Goal: Information Seeking & Learning: Learn about a topic

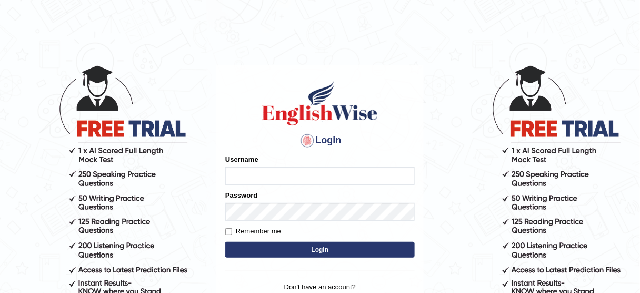
type input "susmitas_parramatta"
click at [297, 251] on button "Login" at bounding box center [320, 250] width 190 height 16
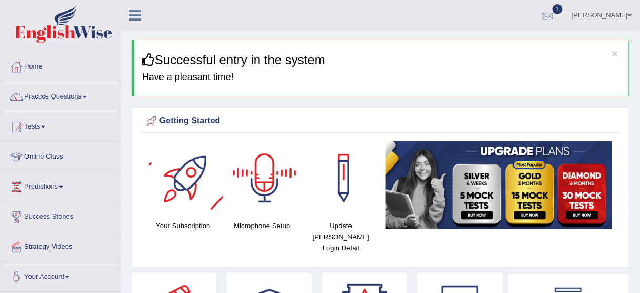
click at [552, 12] on div at bounding box center [548, 16] width 16 height 16
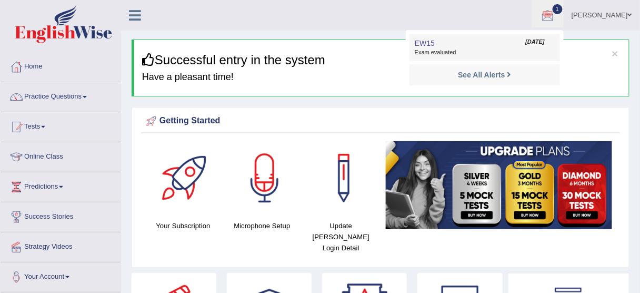
click at [450, 38] on link "EW15 Oct 4, 2025 Exam evaluated" at bounding box center [484, 47] width 145 height 22
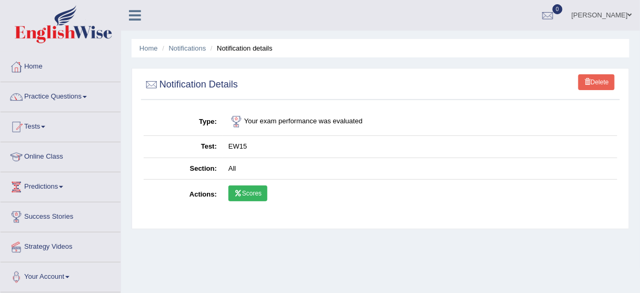
click at [236, 191] on icon at bounding box center [238, 193] width 8 height 6
click at [39, 85] on link "Practice Questions" at bounding box center [61, 95] width 120 height 26
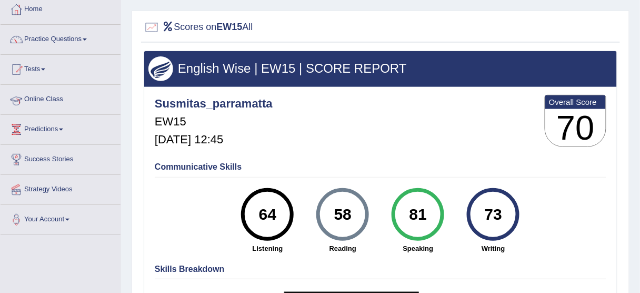
scroll to position [42, 0]
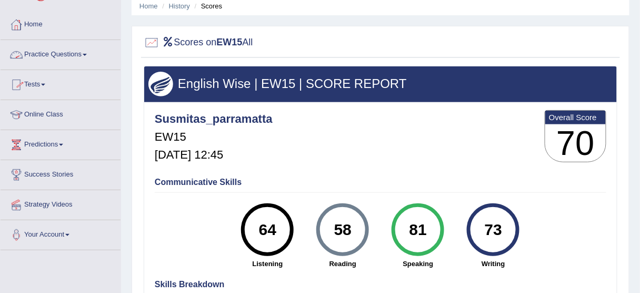
click at [42, 49] on link "Practice Questions" at bounding box center [61, 53] width 120 height 26
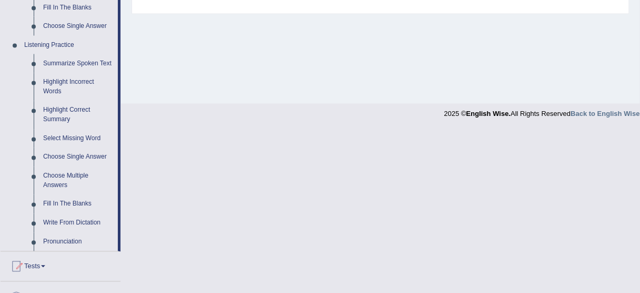
scroll to position [463, 0]
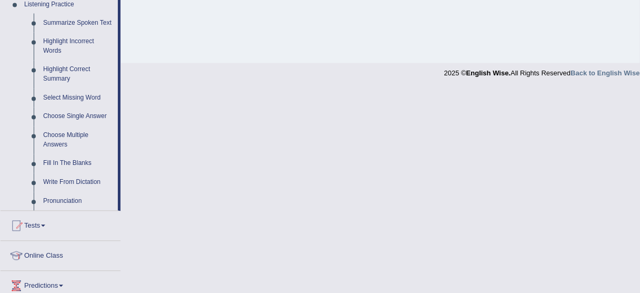
click at [36, 221] on link "Tests" at bounding box center [61, 224] width 120 height 26
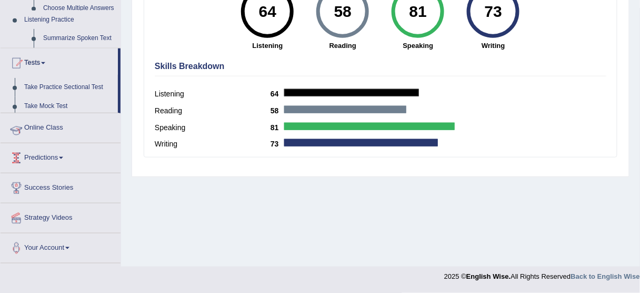
scroll to position [129, 0]
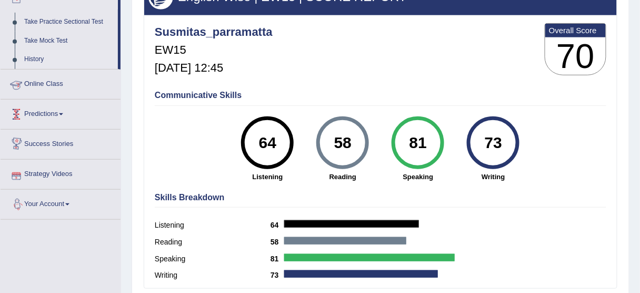
click at [34, 58] on link "History" at bounding box center [68, 59] width 98 height 19
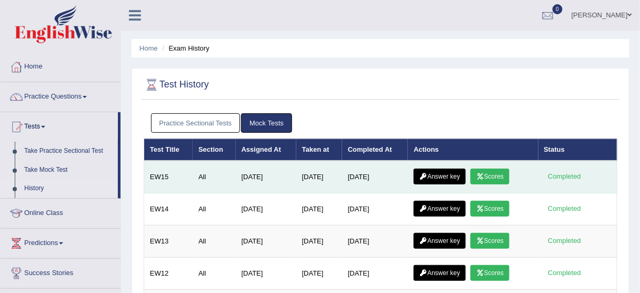
click at [452, 173] on link "Answer key" at bounding box center [440, 176] width 52 height 16
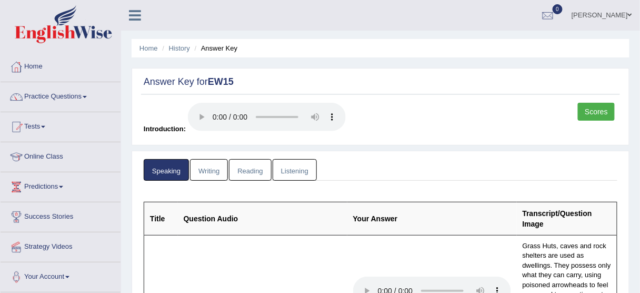
click at [208, 170] on link "Writing" at bounding box center [209, 170] width 38 height 22
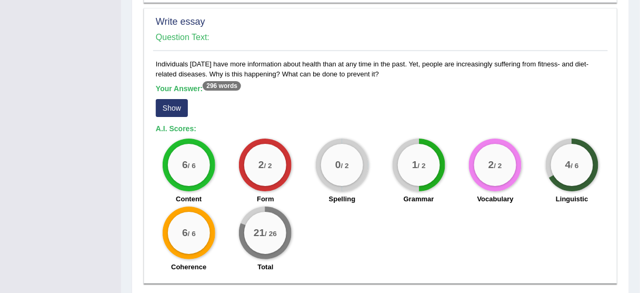
scroll to position [884, 0]
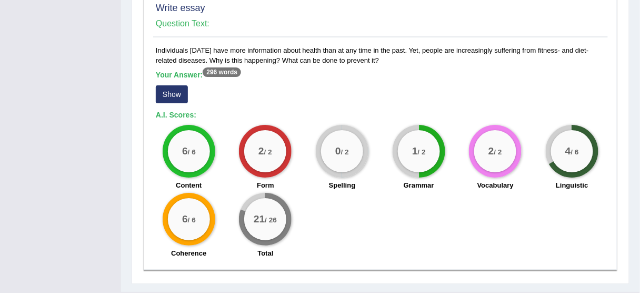
click at [174, 92] on button "Show" at bounding box center [172, 94] width 32 height 18
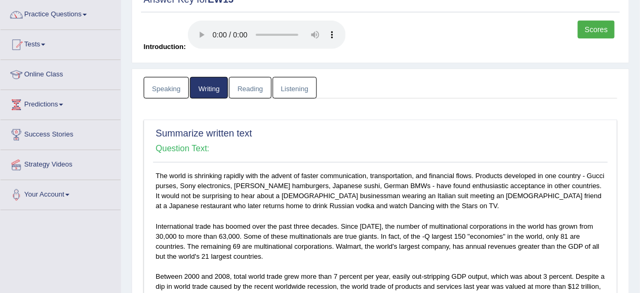
scroll to position [0, 0]
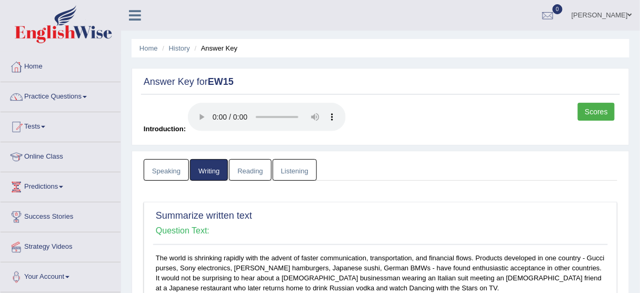
click at [287, 173] on link "Listening" at bounding box center [295, 170] width 44 height 22
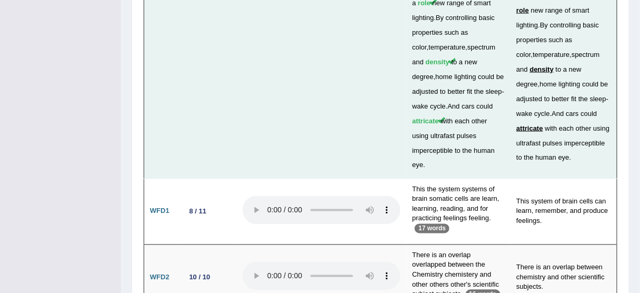
scroll to position [3352, 0]
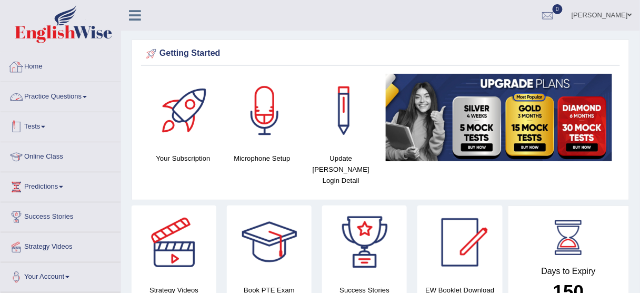
click at [32, 127] on link "Tests" at bounding box center [61, 125] width 120 height 26
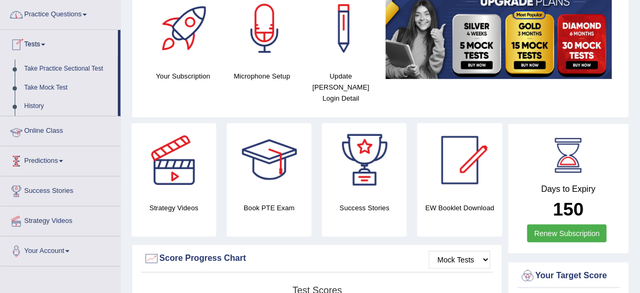
scroll to position [126, 0]
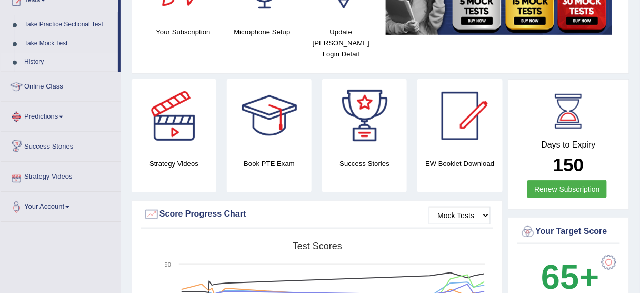
click at [29, 61] on link "History" at bounding box center [68, 62] width 98 height 19
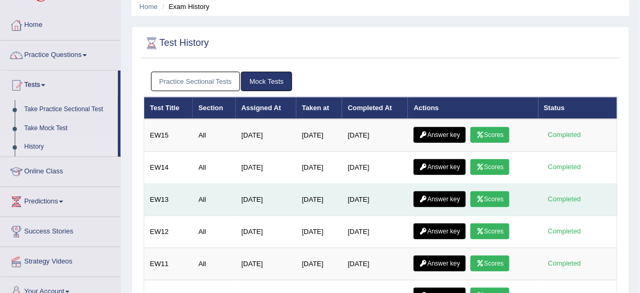
scroll to position [42, 0]
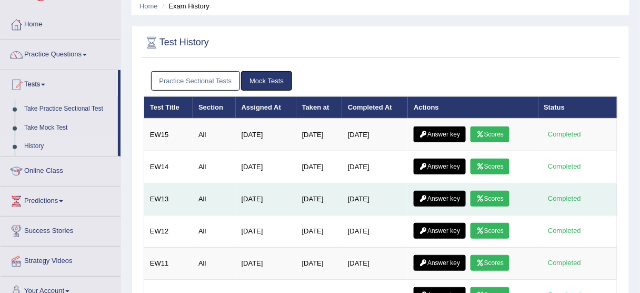
click at [443, 195] on link "Answer key" at bounding box center [440, 199] width 52 height 16
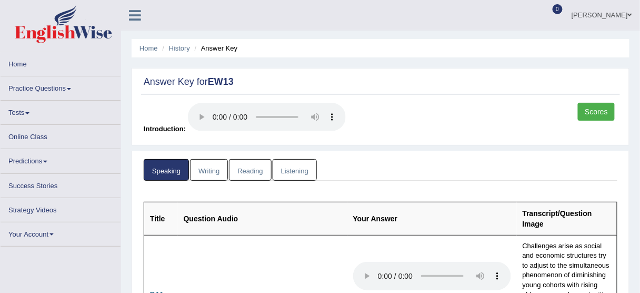
click at [599, 112] on link "Scores" at bounding box center [596, 112] width 37 height 18
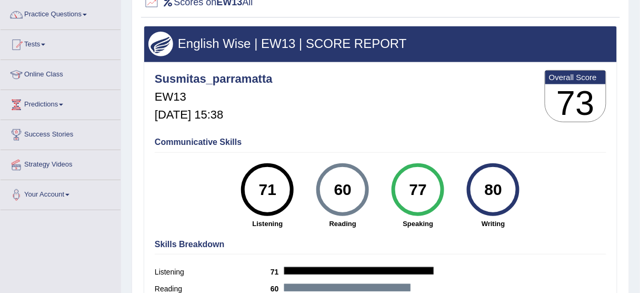
scroll to position [84, 0]
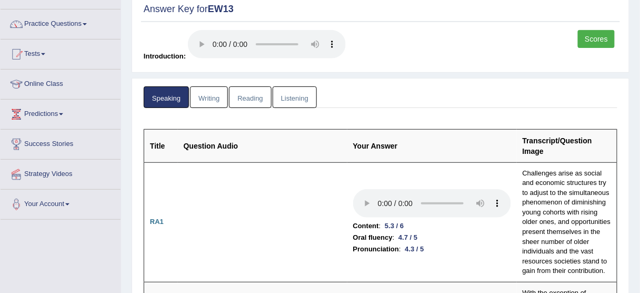
scroll to position [40, 0]
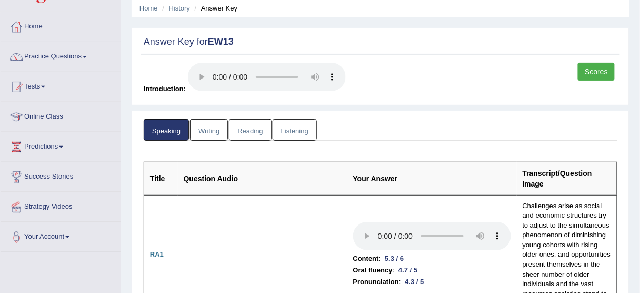
click at [302, 134] on link "Listening" at bounding box center [295, 130] width 44 height 22
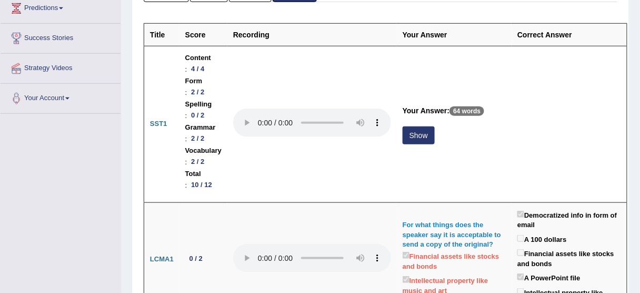
scroll to position [126, 0]
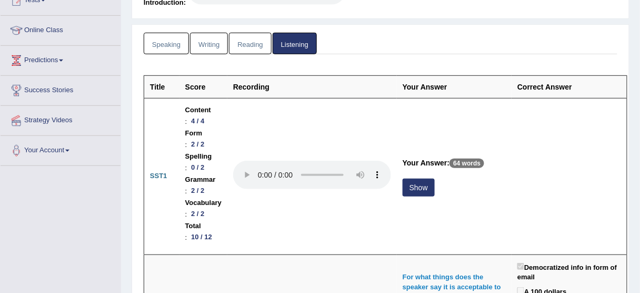
click at [175, 37] on link "Speaking" at bounding box center [166, 44] width 45 height 22
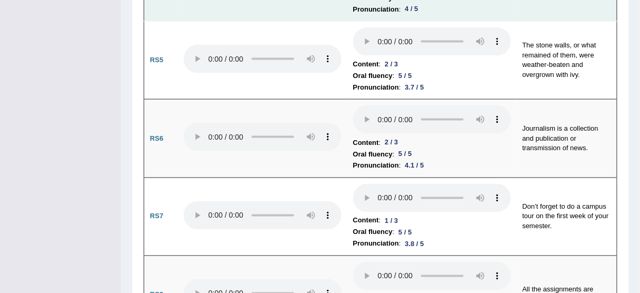
scroll to position [1390, 0]
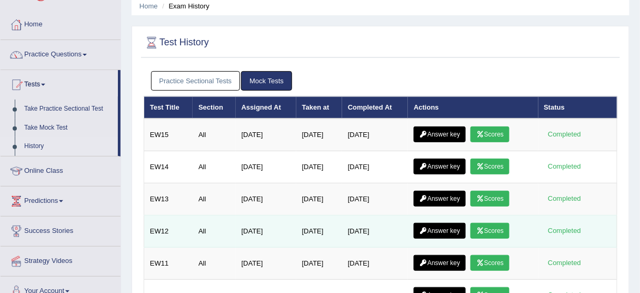
click at [450, 228] on link "Answer key" at bounding box center [440, 231] width 52 height 16
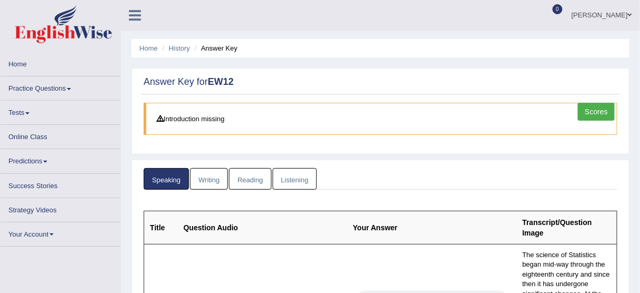
click at [590, 110] on link "Scores" at bounding box center [596, 112] width 37 height 18
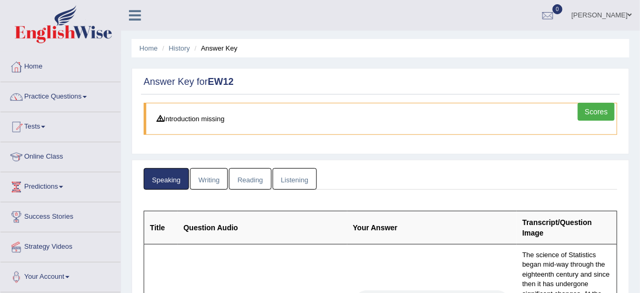
click at [213, 178] on link "Writing" at bounding box center [209, 179] width 38 height 22
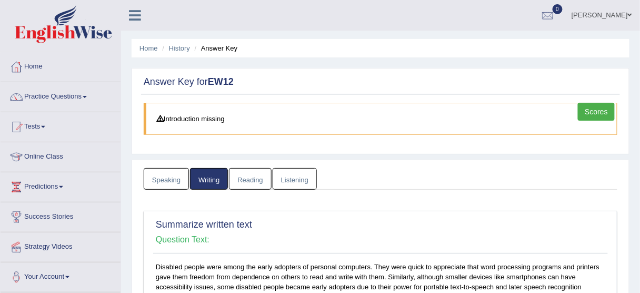
click at [253, 175] on link "Reading" at bounding box center [250, 179] width 42 height 22
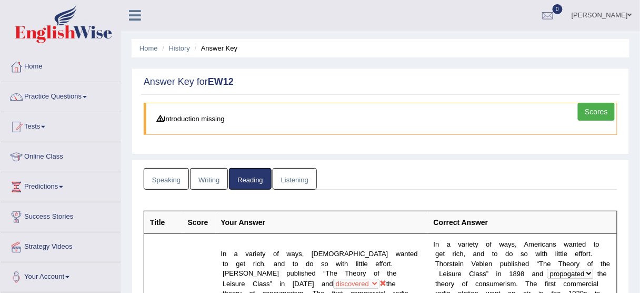
click at [599, 111] on link "Scores" at bounding box center [596, 112] width 37 height 18
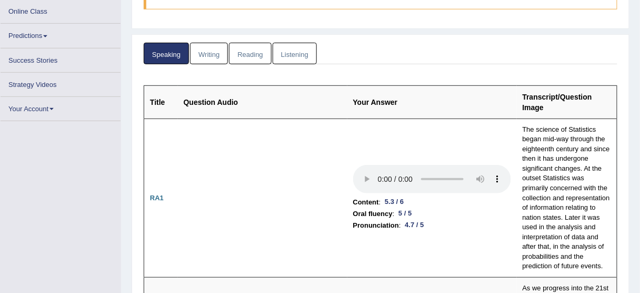
scroll to position [126, 0]
click at [212, 49] on link "Writing" at bounding box center [209, 53] width 38 height 22
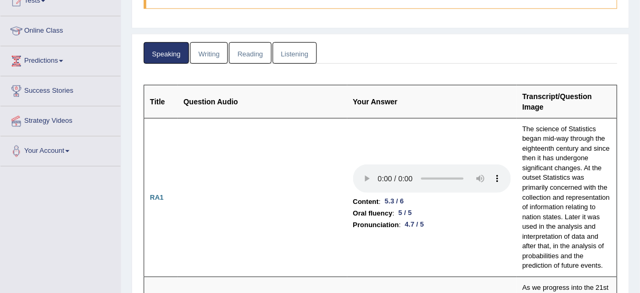
scroll to position [19, 0]
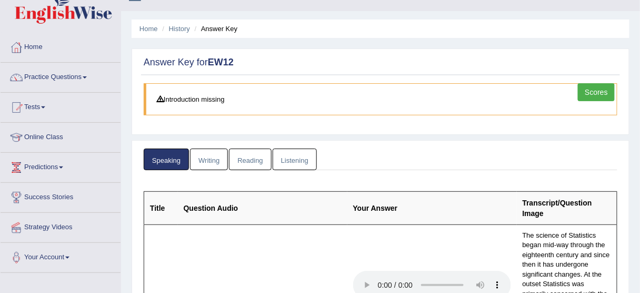
click at [208, 152] on link "Writing" at bounding box center [209, 159] width 38 height 22
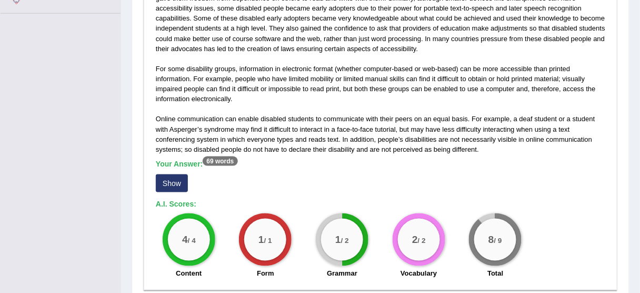
scroll to position [104, 0]
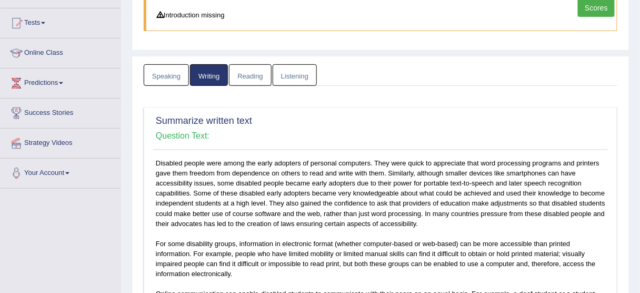
click at [248, 76] on link "Reading" at bounding box center [250, 75] width 42 height 22
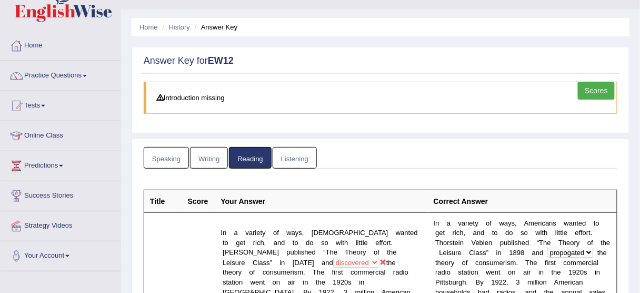
scroll to position [21, 0]
click at [297, 155] on link "Listening" at bounding box center [295, 158] width 44 height 22
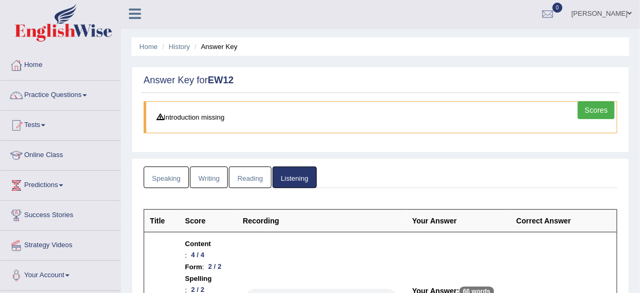
scroll to position [0, 0]
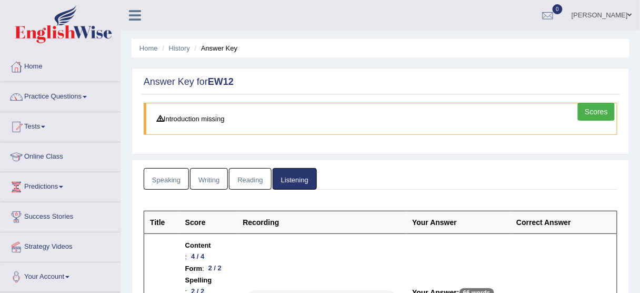
click at [602, 111] on link "Scores" at bounding box center [596, 112] width 37 height 18
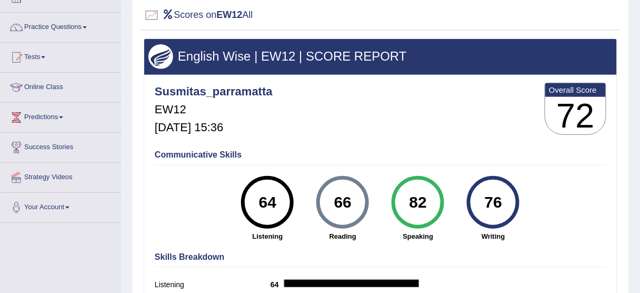
scroll to position [84, 0]
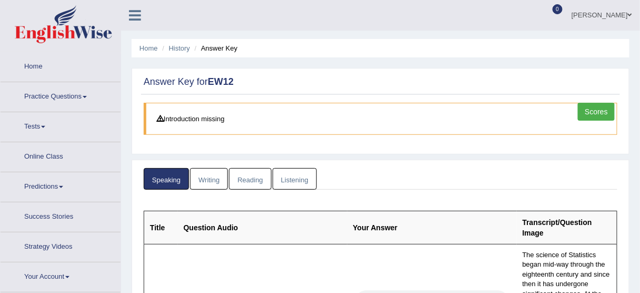
click at [44, 83] on link "Practice Questions" at bounding box center [61, 95] width 120 height 26
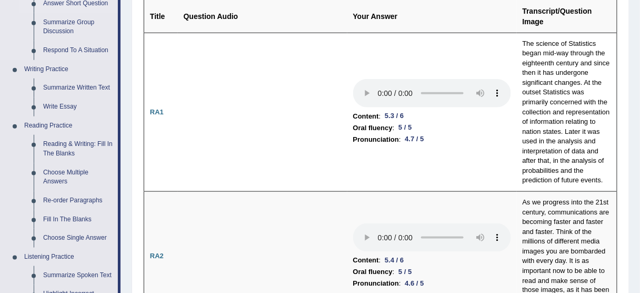
scroll to position [253, 0]
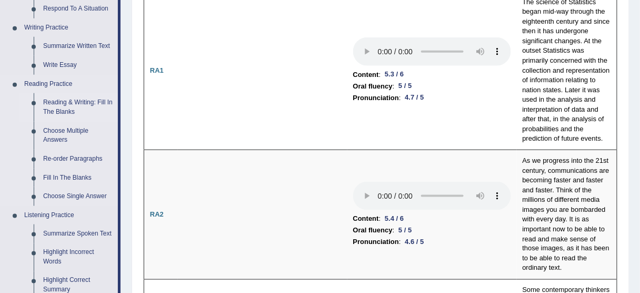
click at [65, 105] on link "Reading & Writing: Fill In The Blanks" at bounding box center [77, 107] width 79 height 28
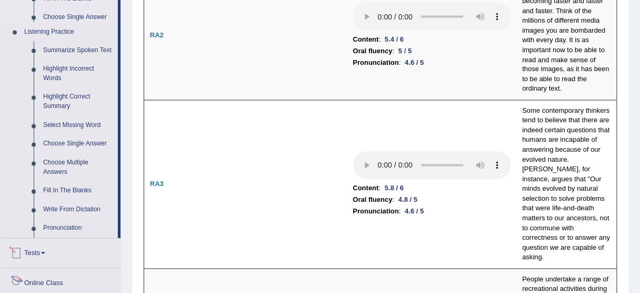
scroll to position [765, 0]
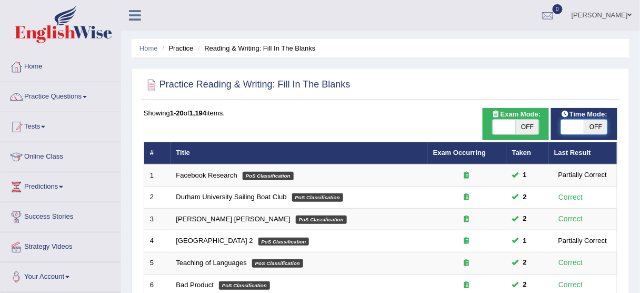
click at [575, 129] on span at bounding box center [572, 127] width 23 height 15
checkbox input "true"
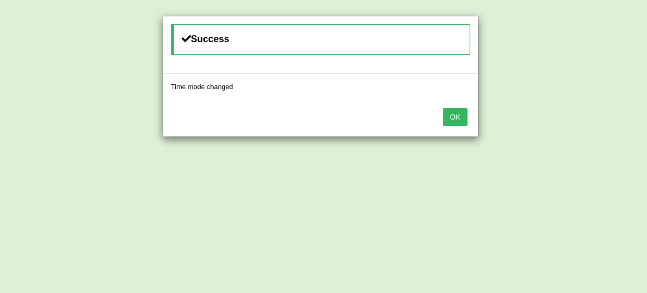
click at [454, 115] on button "OK" at bounding box center [455, 117] width 24 height 18
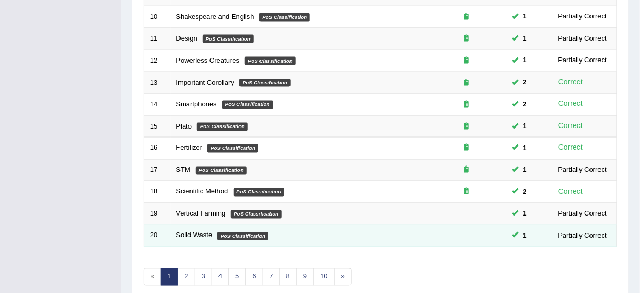
scroll to position [400, 0]
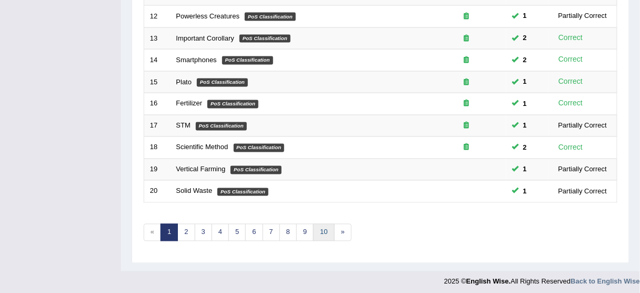
click at [324, 224] on link "10" at bounding box center [323, 232] width 21 height 17
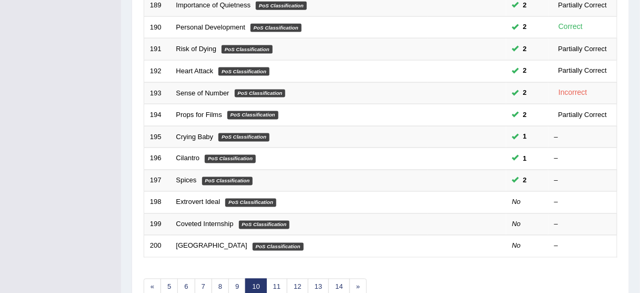
scroll to position [400, 0]
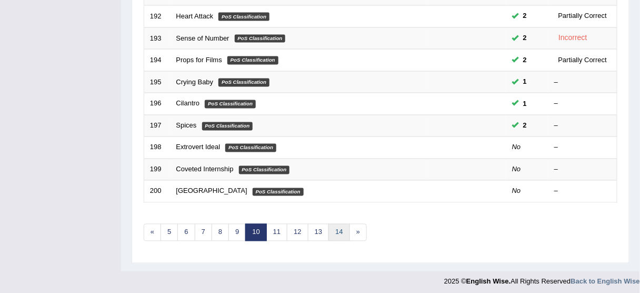
click at [334, 230] on link "14" at bounding box center [339, 232] width 21 height 17
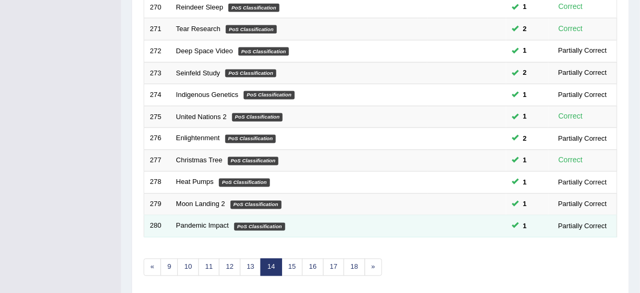
scroll to position [400, 0]
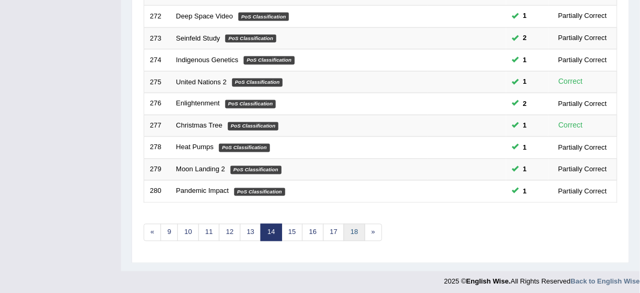
click at [350, 229] on link "18" at bounding box center [354, 232] width 21 height 17
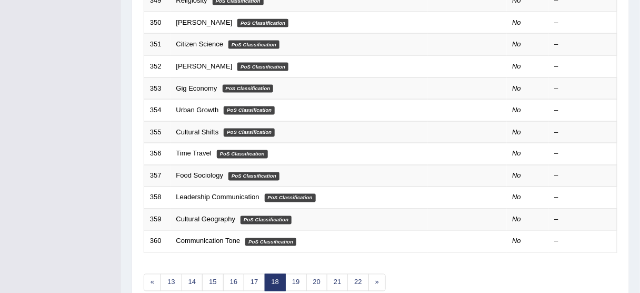
scroll to position [400, 0]
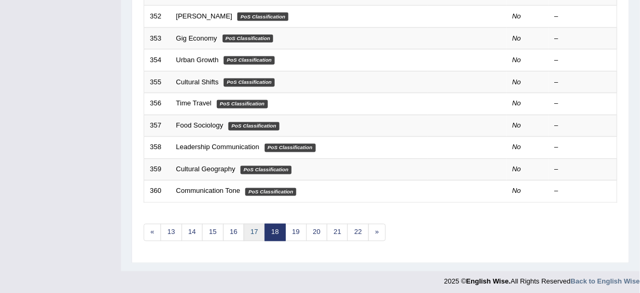
click at [256, 225] on link "17" at bounding box center [254, 232] width 21 height 17
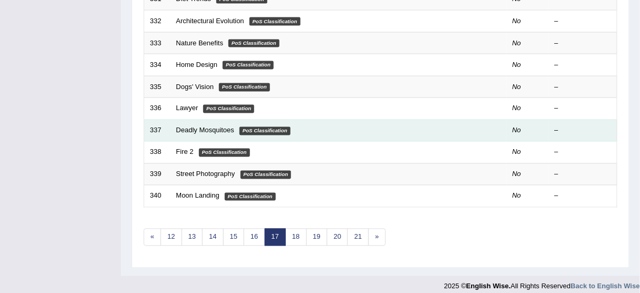
scroll to position [400, 0]
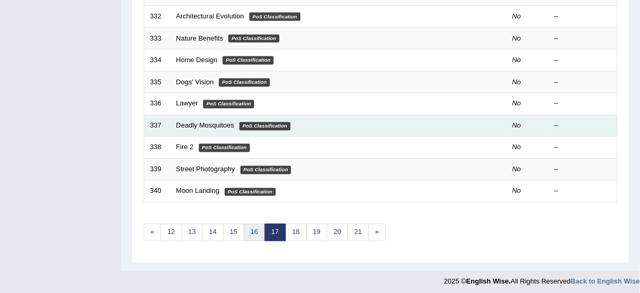
click at [255, 227] on link "16" at bounding box center [254, 232] width 21 height 17
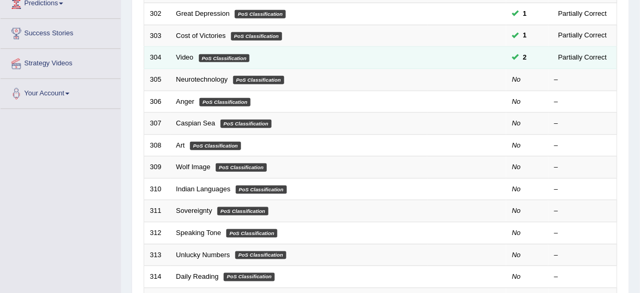
scroll to position [168, 0]
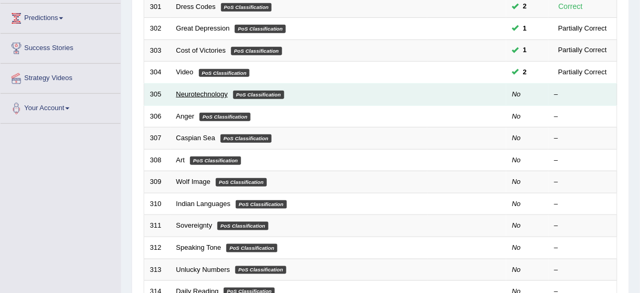
click at [208, 94] on link "Neurotechnology" at bounding box center [202, 94] width 52 height 8
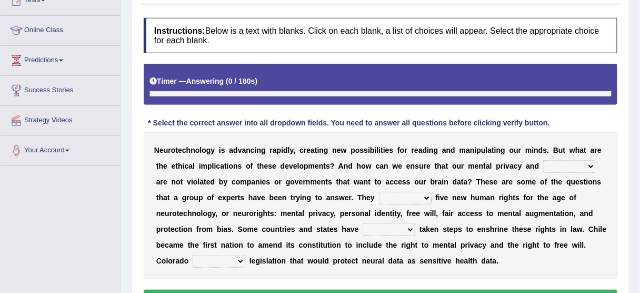
scroll to position [146, 0]
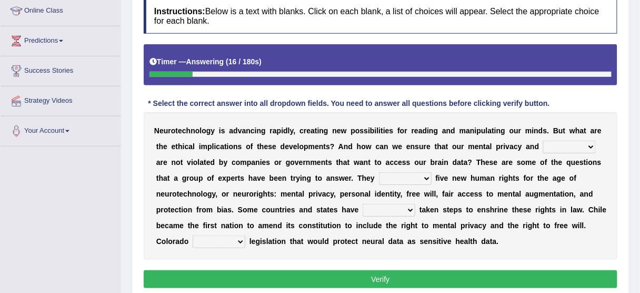
click at [406, 143] on b "e" at bounding box center [408, 146] width 4 height 8
